Goal: Obtain resource: Obtain resource

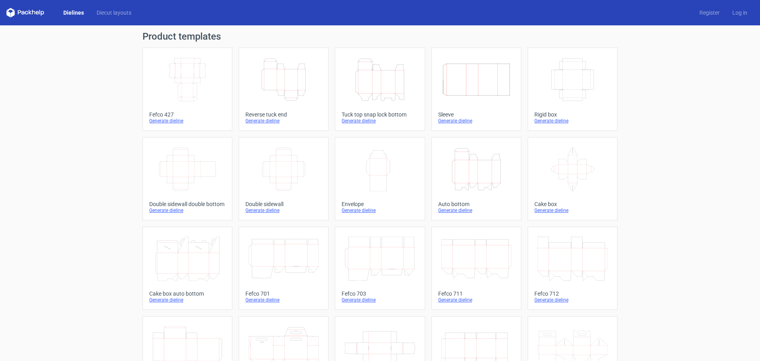
click at [277, 82] on icon "Height Depth Width" at bounding box center [284, 79] width 70 height 44
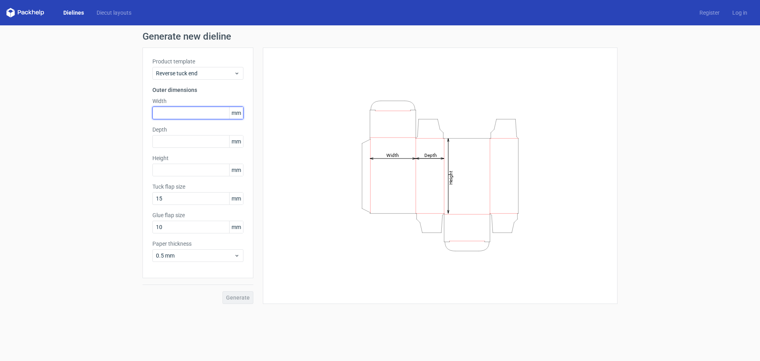
click at [180, 112] on input "text" at bounding box center [197, 112] width 91 height 13
type input "45"
click at [179, 133] on label "Depth" at bounding box center [197, 129] width 91 height 8
click at [177, 137] on input "text" at bounding box center [197, 141] width 91 height 13
click at [167, 118] on input "45" at bounding box center [197, 112] width 91 height 13
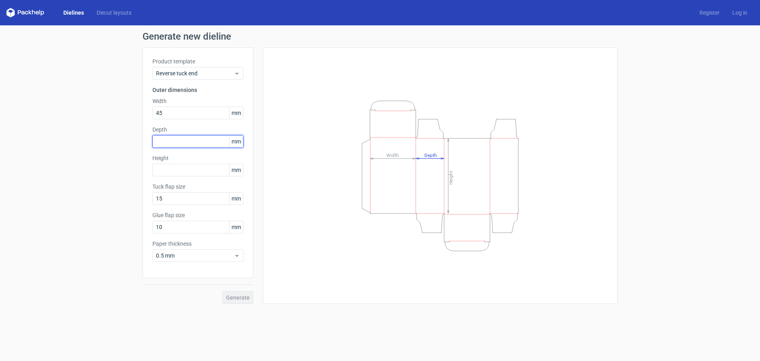
click at [165, 146] on input "text" at bounding box center [197, 141] width 91 height 13
type input "38"
click at [180, 163] on div "Height mm" at bounding box center [197, 165] width 91 height 22
click at [184, 177] on div "Product template Reverse tuck end Outer dimensions Width 45 mm Depth 38 mm Heig…" at bounding box center [197, 162] width 111 height 230
drag, startPoint x: 173, startPoint y: 113, endPoint x: 133, endPoint y: 112, distance: 40.0
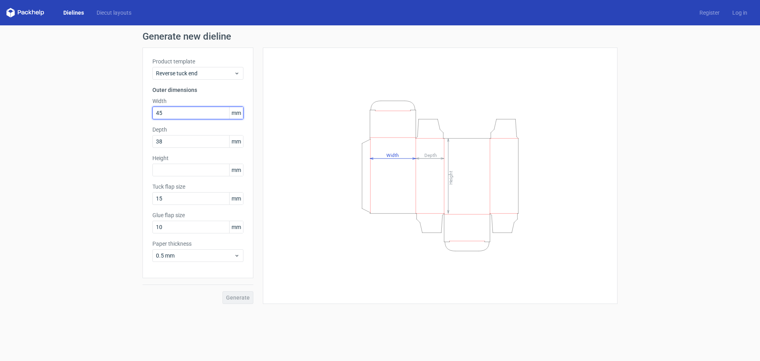
click at [133, 112] on div "Generate new dieline Product template Reverse tuck end Outer dimensions Width 4…" at bounding box center [380, 167] width 760 height 285
drag, startPoint x: 179, startPoint y: 118, endPoint x: 157, endPoint y: 118, distance: 21.8
click at [157, 118] on input "text" at bounding box center [197, 112] width 91 height 13
type input "177"
drag, startPoint x: 172, startPoint y: 146, endPoint x: 149, endPoint y: 146, distance: 23.0
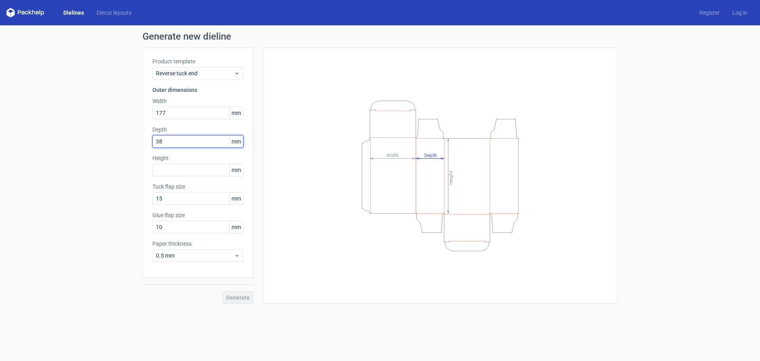
click at [149, 146] on div "Product template Reverse tuck end Outer dimensions Width 177 mm Depth 38 mm Hei…" at bounding box center [197, 162] width 111 height 230
type input "45"
click at [183, 167] on input "text" at bounding box center [197, 169] width 91 height 13
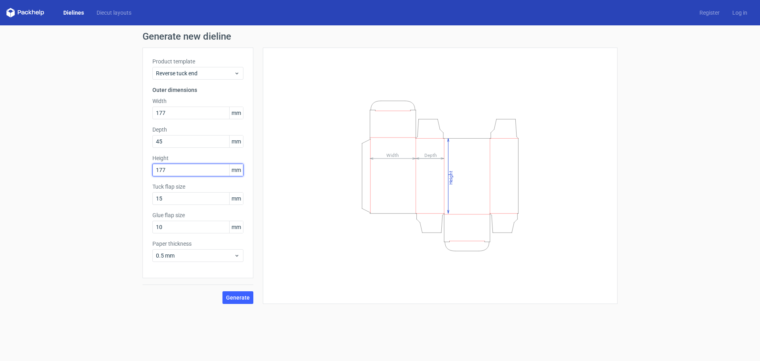
type input "177"
click at [175, 106] on div "Width 177 mm" at bounding box center [197, 108] width 91 height 22
drag, startPoint x: 167, startPoint y: 108, endPoint x: 132, endPoint y: 116, distance: 35.9
click at [132, 116] on div "Generate new dieline Product template Reverse tuck end Outer dimensions Width 1…" at bounding box center [380, 167] width 760 height 285
type input "38"
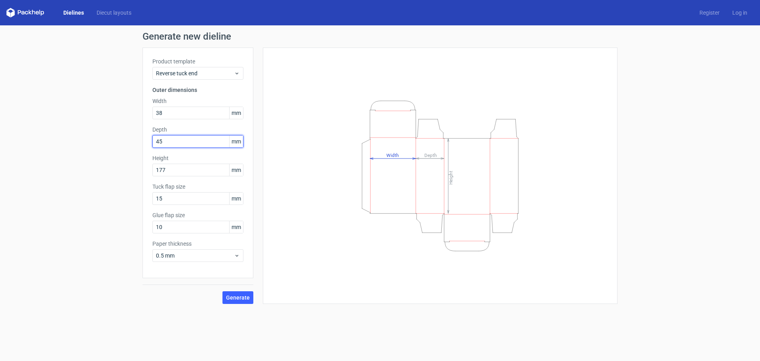
click at [179, 141] on input "45" at bounding box center [197, 141] width 91 height 13
click at [239, 296] on span "Generate" at bounding box center [238, 297] width 24 height 6
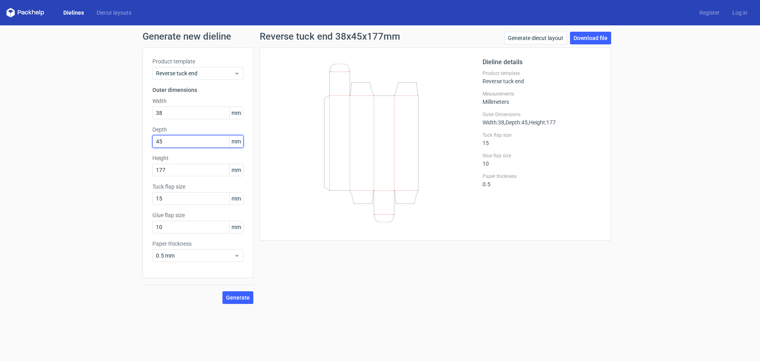
drag, startPoint x: 172, startPoint y: 135, endPoint x: 146, endPoint y: 137, distance: 25.7
click at [146, 137] on div "Product template Reverse tuck end Outer dimensions Width 38 mm Depth 45 mm Heig…" at bounding box center [197, 162] width 111 height 230
type input "38"
drag, startPoint x: 169, startPoint y: 116, endPoint x: 148, endPoint y: 116, distance: 20.6
click at [148, 116] on div "Product template Reverse tuck end Outer dimensions Width 38 mm Depth 38 mm Heig…" at bounding box center [197, 162] width 111 height 230
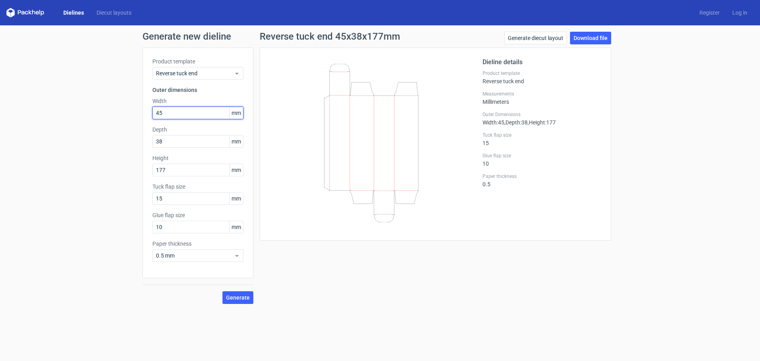
type input "45"
click at [243, 292] on button "Generate" at bounding box center [237, 297] width 31 height 13
click at [579, 43] on link "Download file" at bounding box center [590, 38] width 41 height 13
